Goal: Use online tool/utility: Utilize a website feature to perform a specific function

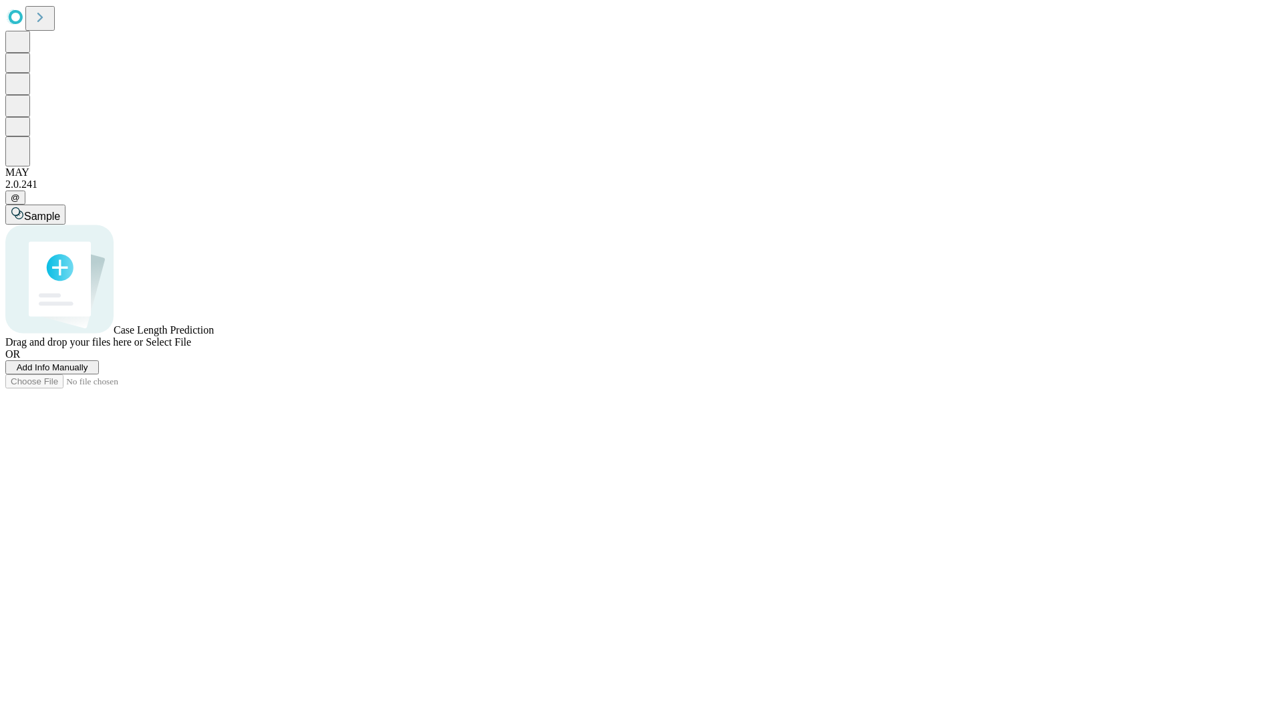
click at [88, 372] on span "Add Info Manually" at bounding box center [53, 367] width 72 height 10
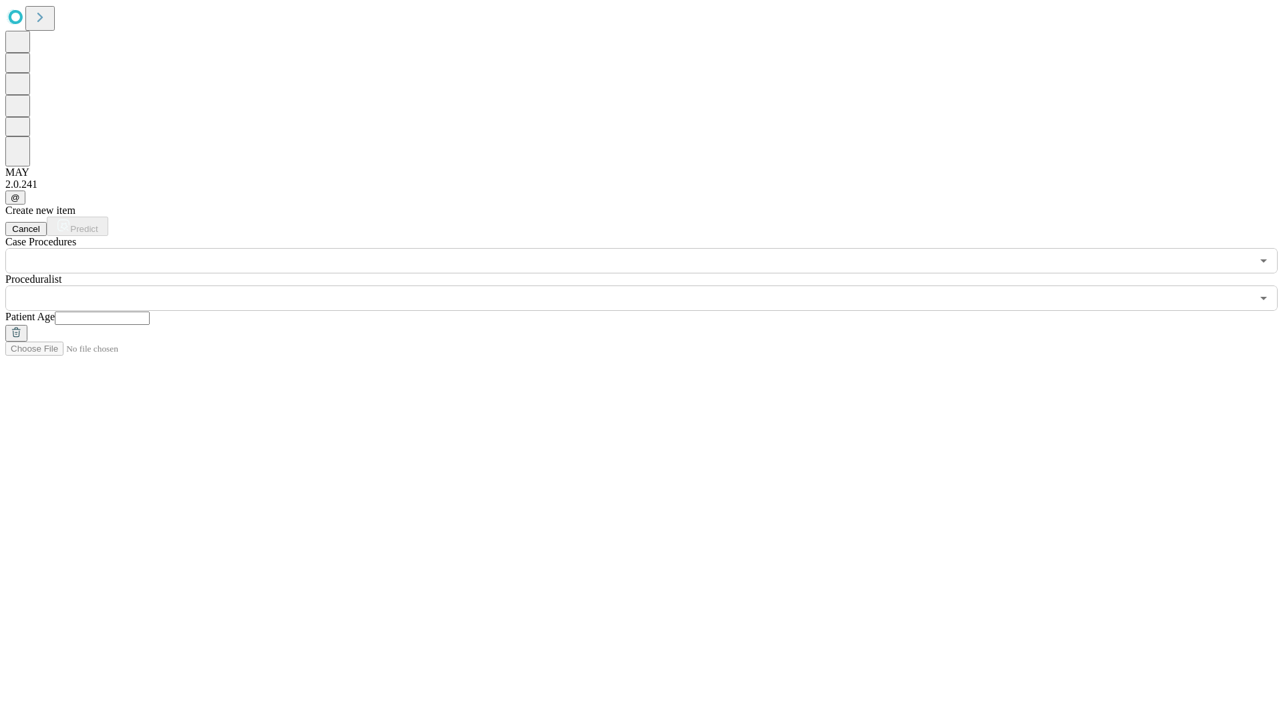
click at [150, 311] on input "text" at bounding box center [102, 317] width 95 height 13
type input "*"
click at [651, 285] on input "text" at bounding box center [628, 297] width 1246 height 25
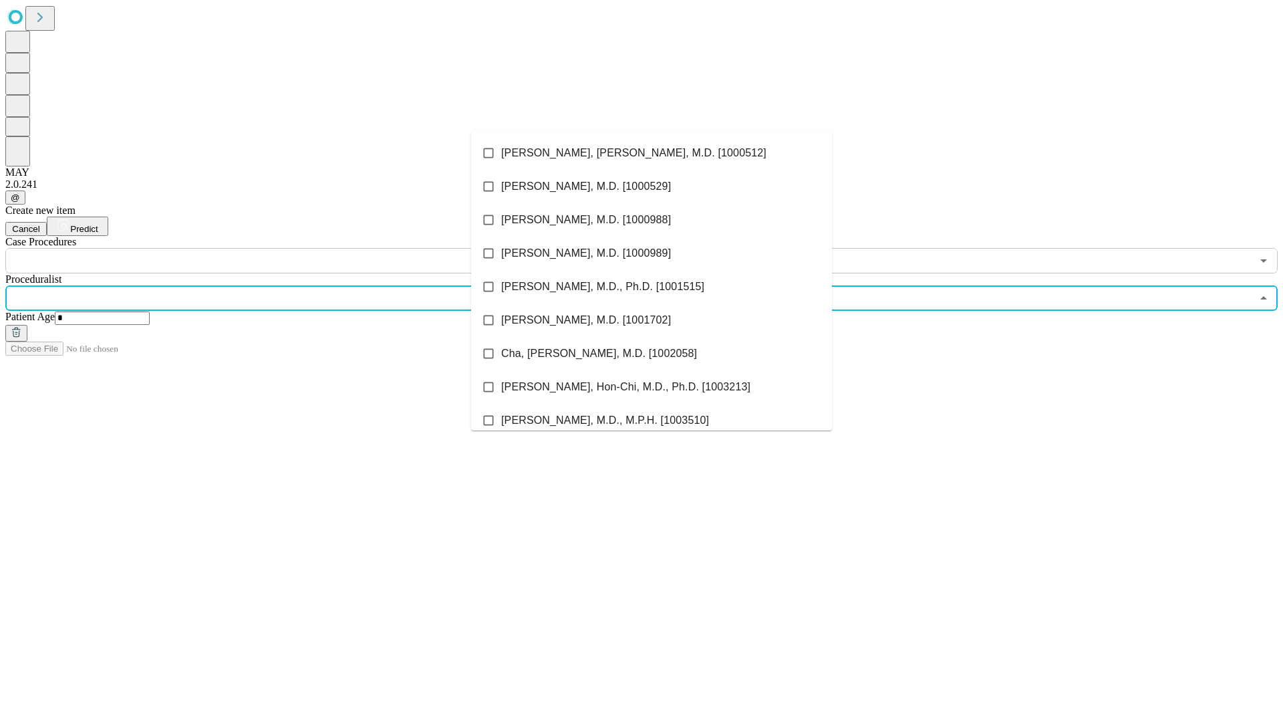
click at [652, 153] on li "[PERSON_NAME], [PERSON_NAME], M.D. [1000512]" at bounding box center [651, 152] width 361 height 33
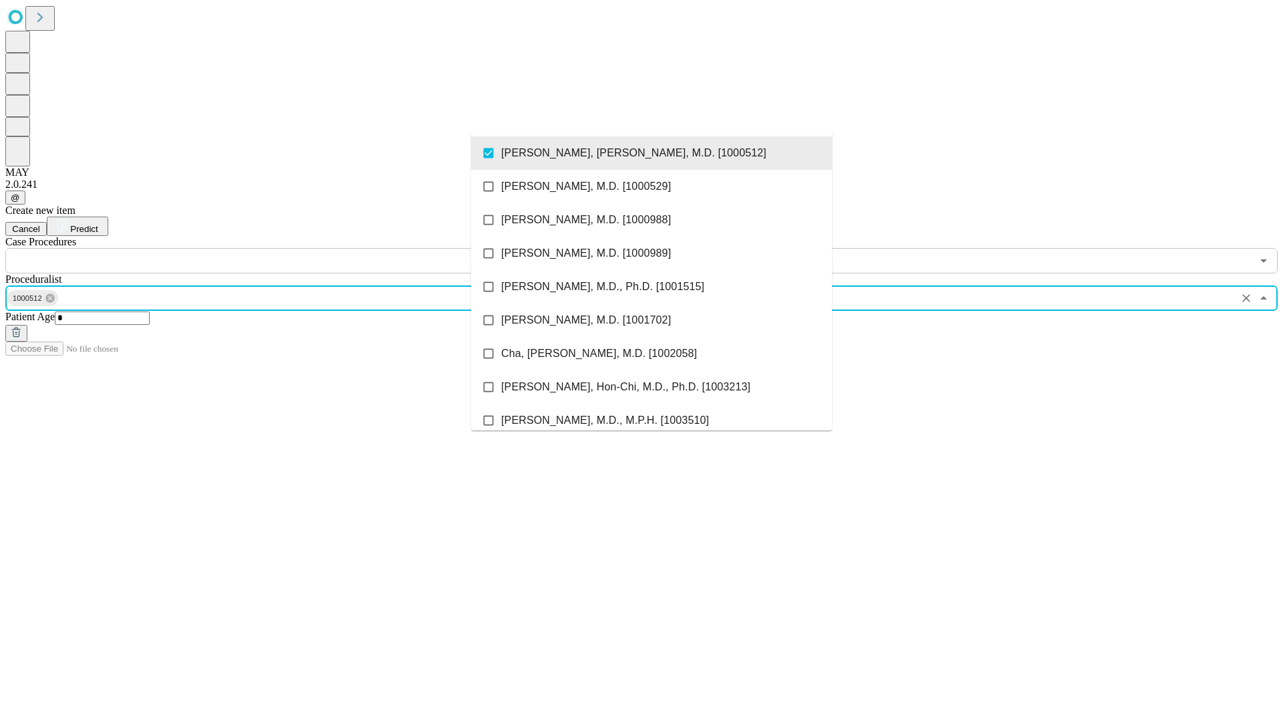
click at [281, 248] on input "text" at bounding box center [628, 260] width 1246 height 25
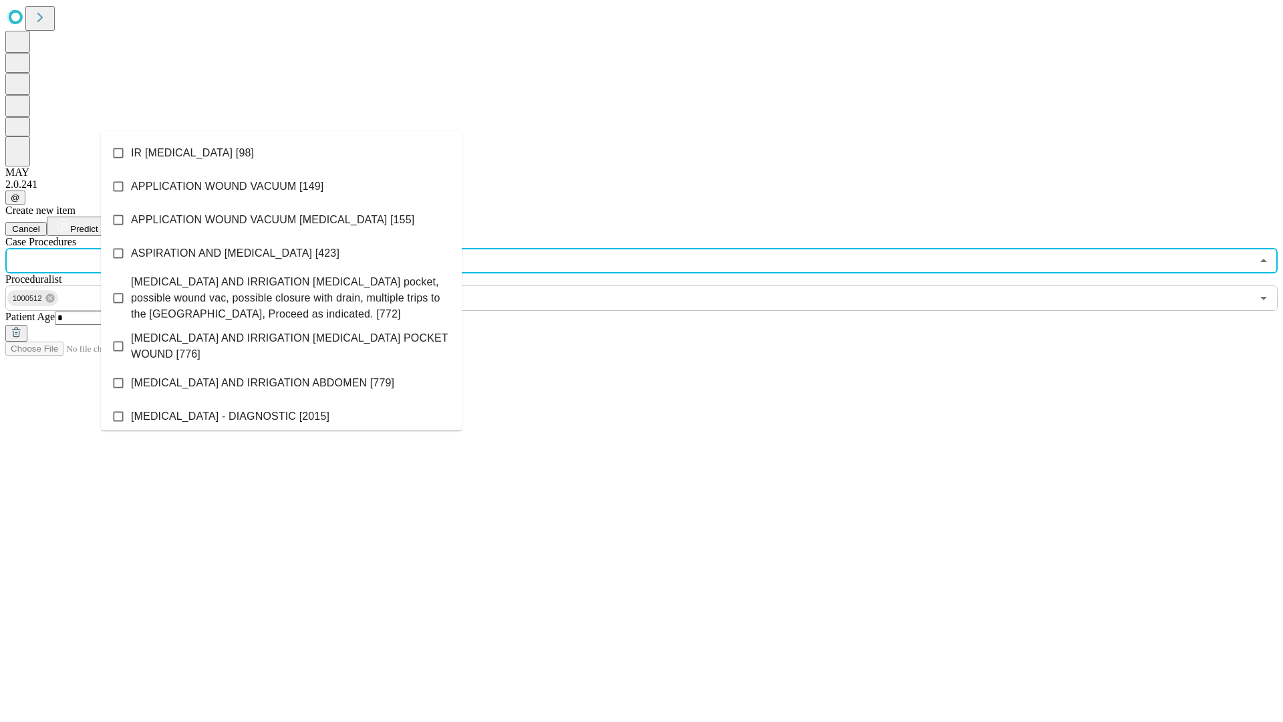
click at [281, 153] on li "IR [MEDICAL_DATA] [98]" at bounding box center [281, 152] width 361 height 33
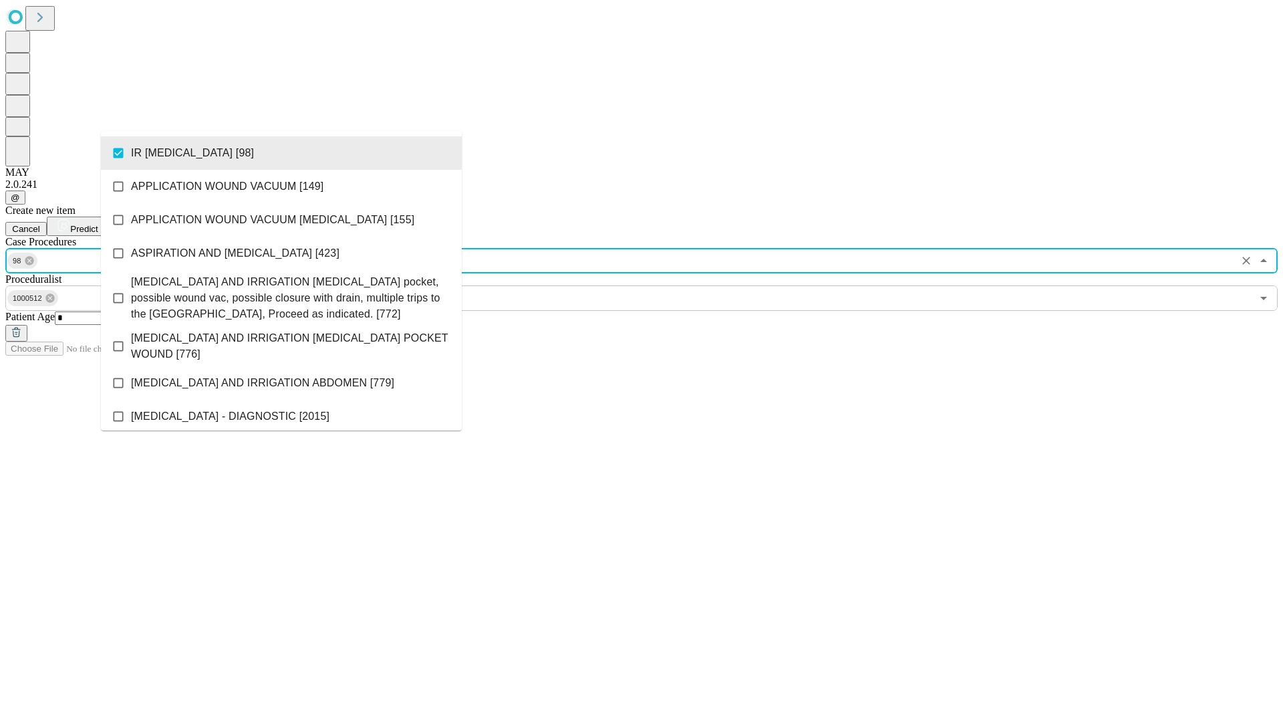
click at [98, 224] on span "Predict" at bounding box center [83, 229] width 27 height 10
